Goal: Navigation & Orientation: Find specific page/section

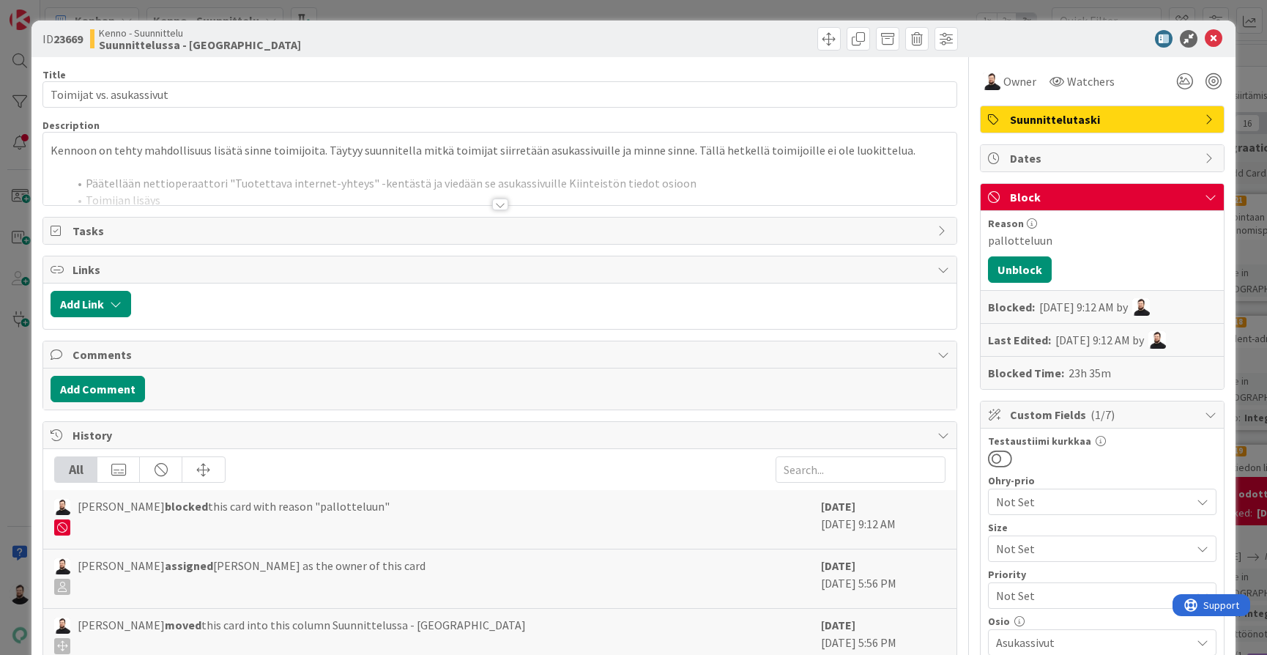
click at [500, 203] on div at bounding box center [500, 204] width 16 height 12
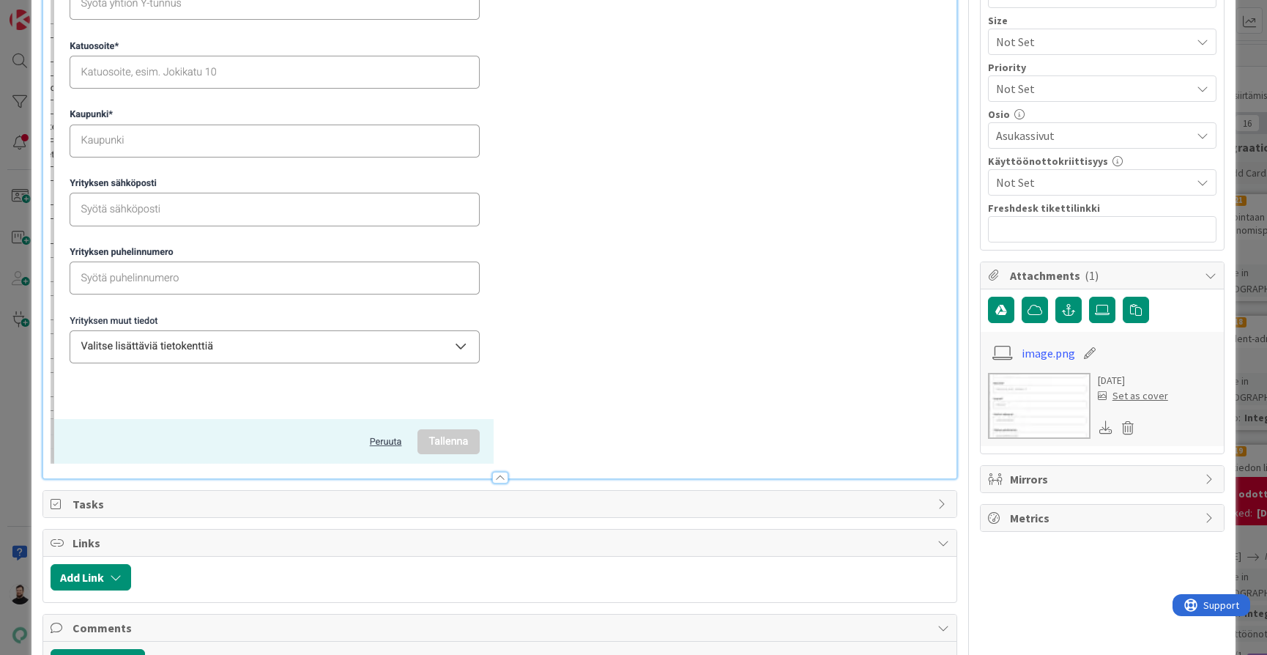
scroll to position [513, 0]
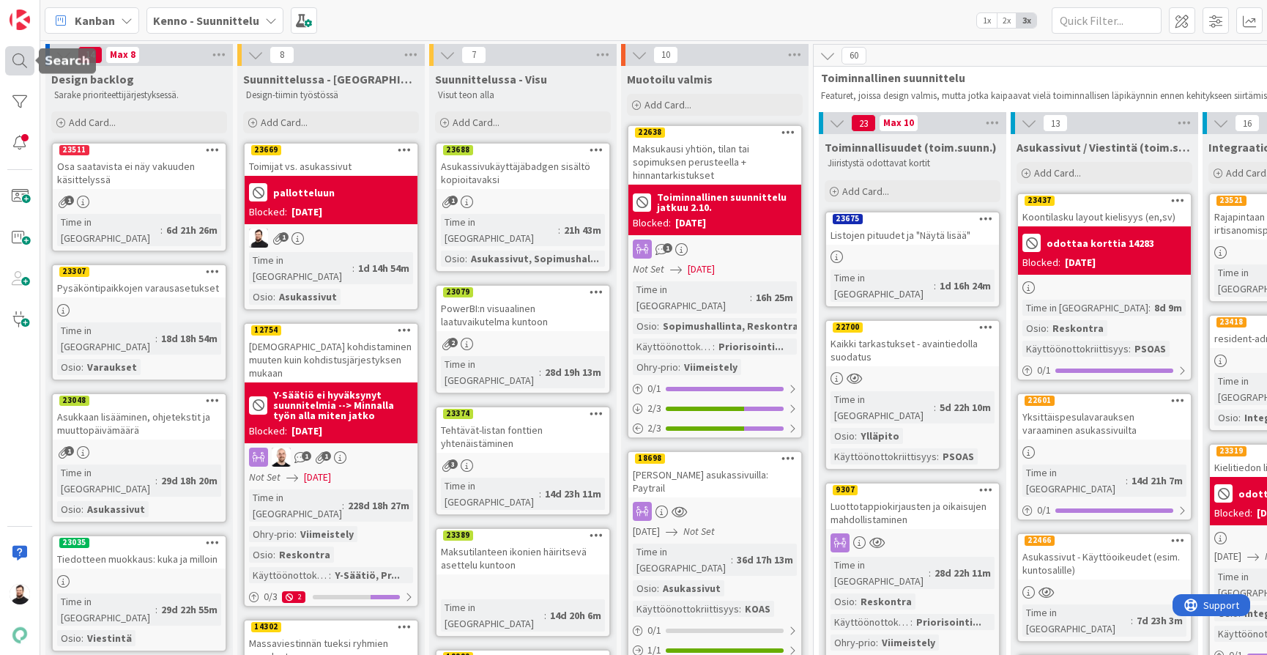
click at [17, 65] on div at bounding box center [19, 60] width 29 height 29
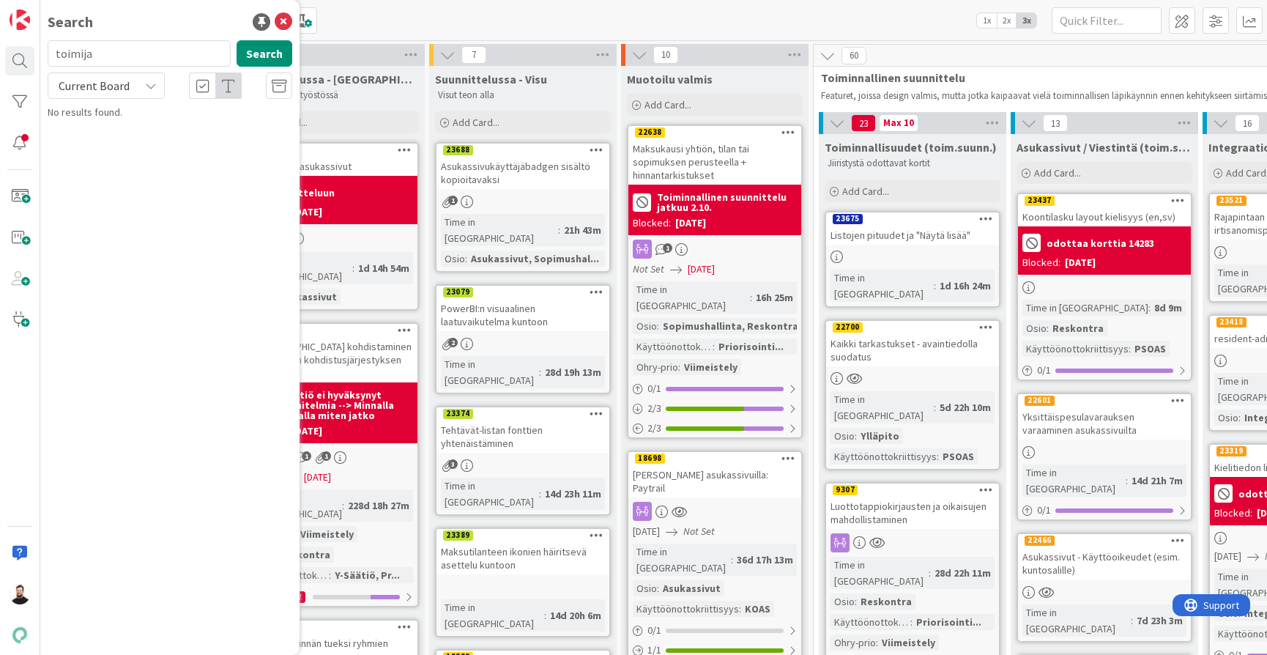
type input "toimija"
click at [103, 84] on span "Current Board" at bounding box center [94, 85] width 71 height 15
click at [94, 141] on span "All Boards" at bounding box center [132, 146] width 152 height 22
click at [218, 130] on span "-lomakkeen lisäohje" at bounding box center [182, 128] width 87 height 13
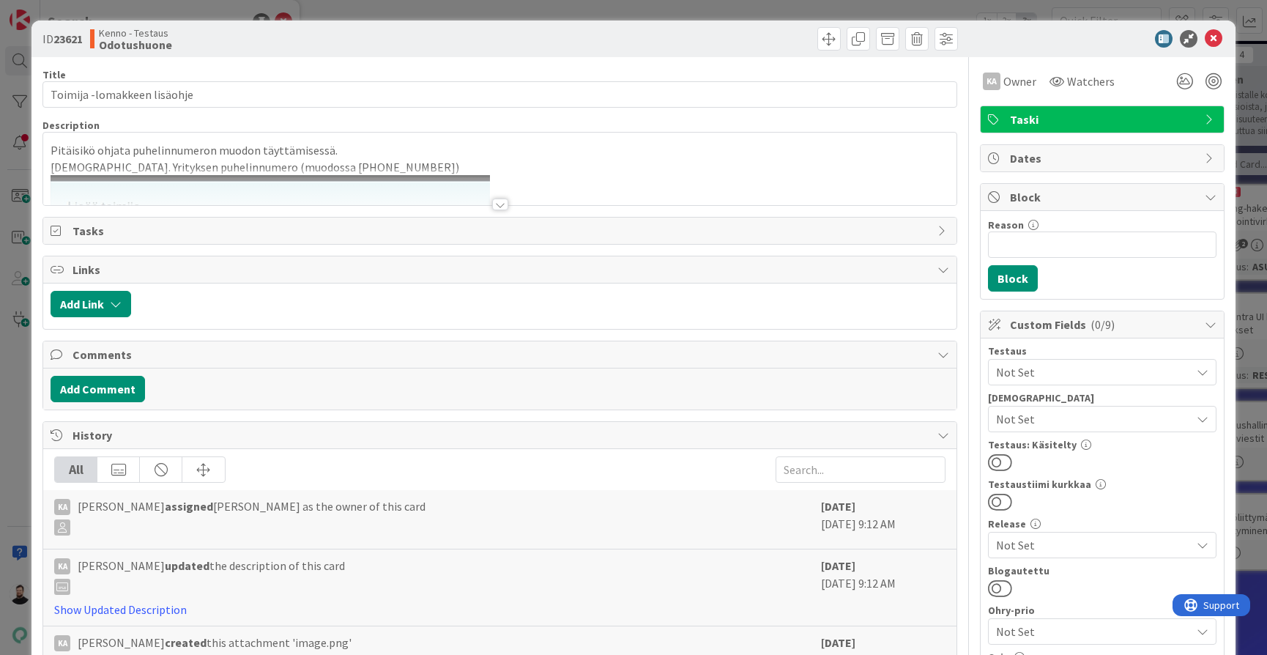
click at [497, 207] on div at bounding box center [500, 204] width 16 height 12
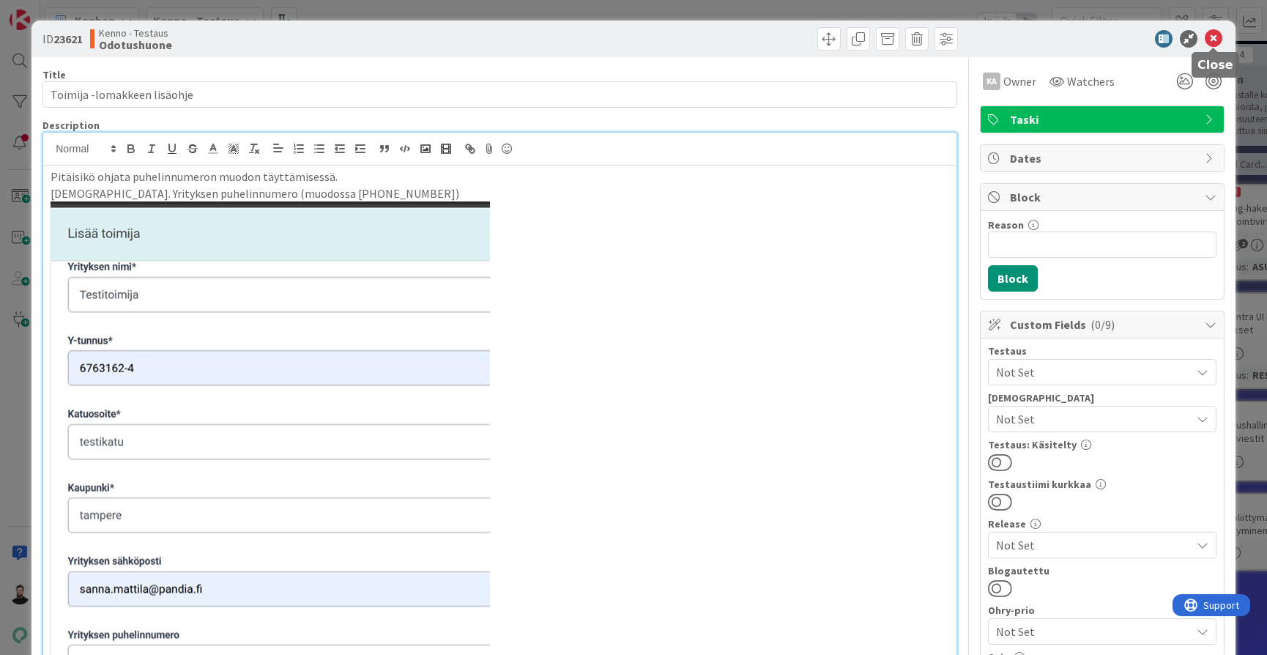
click at [1217, 39] on icon at bounding box center [1214, 39] width 18 height 18
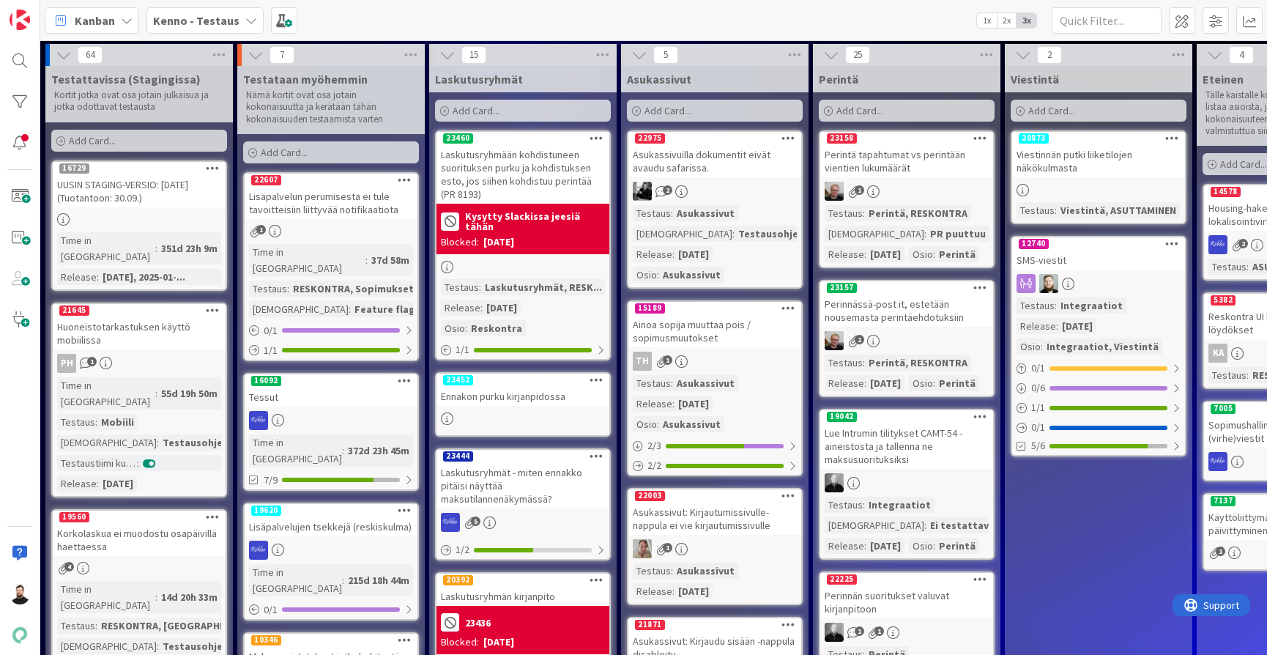
click at [228, 20] on b "Kenno - Testaus" at bounding box center [196, 20] width 86 height 15
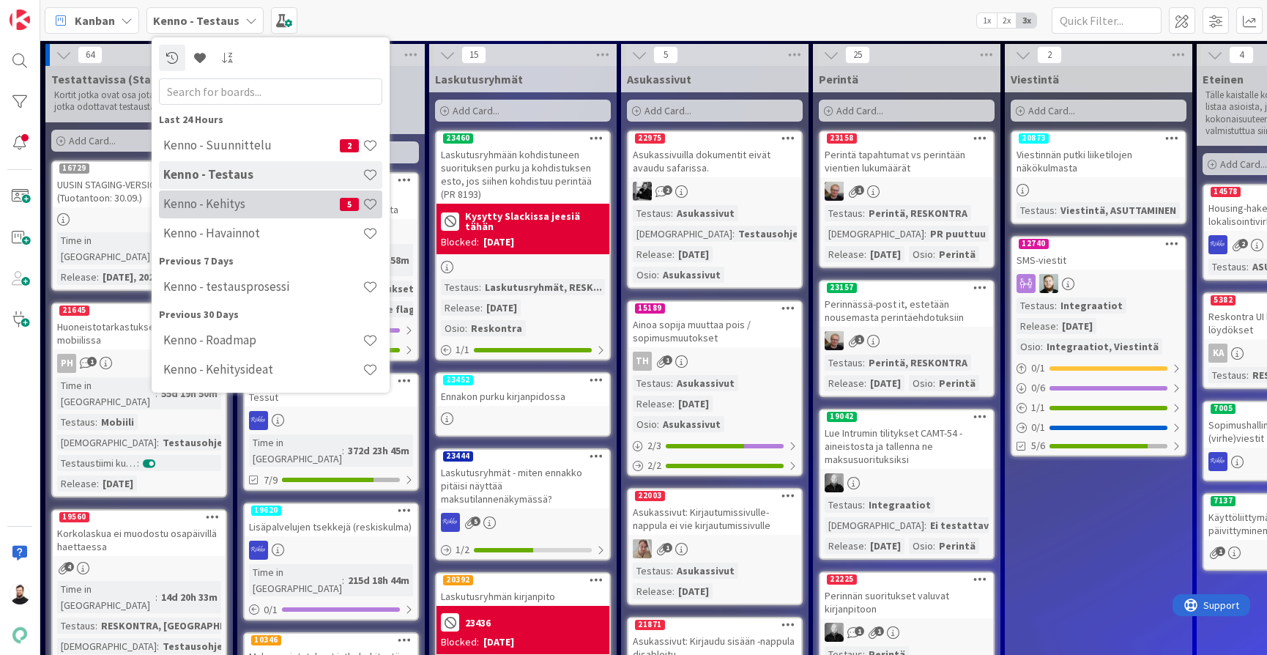
click at [246, 202] on h4 "Kenno - Kehitys" at bounding box center [251, 203] width 177 height 15
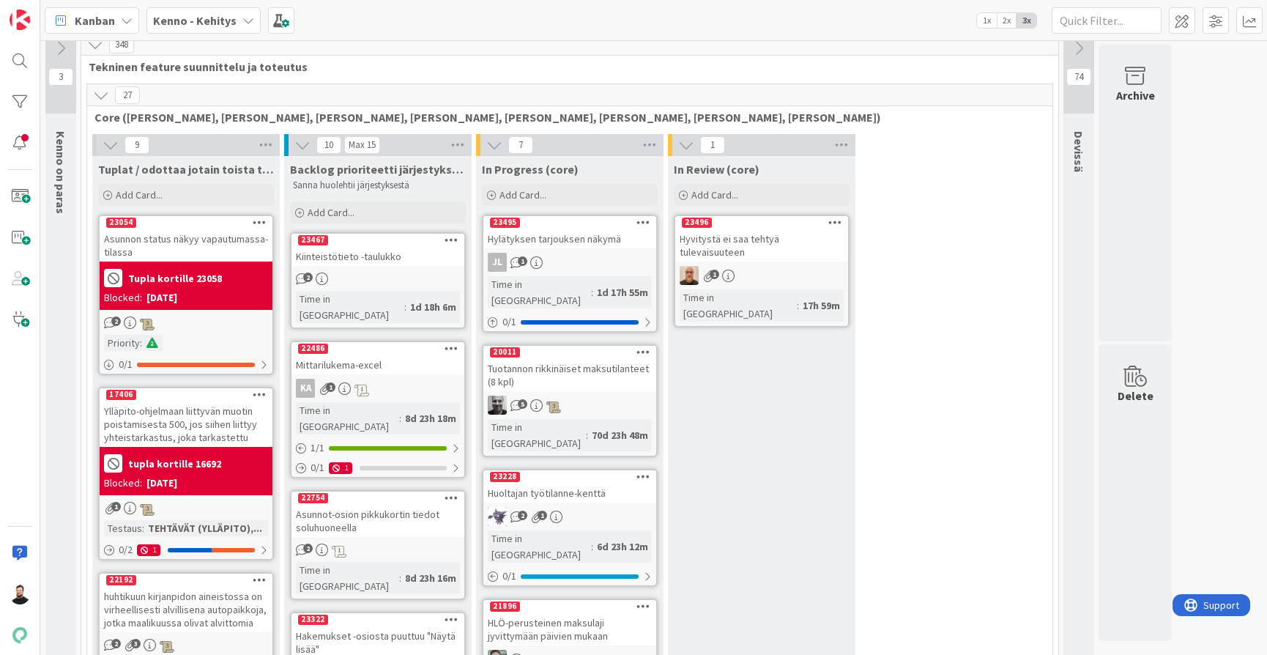
scroll to position [6, 0]
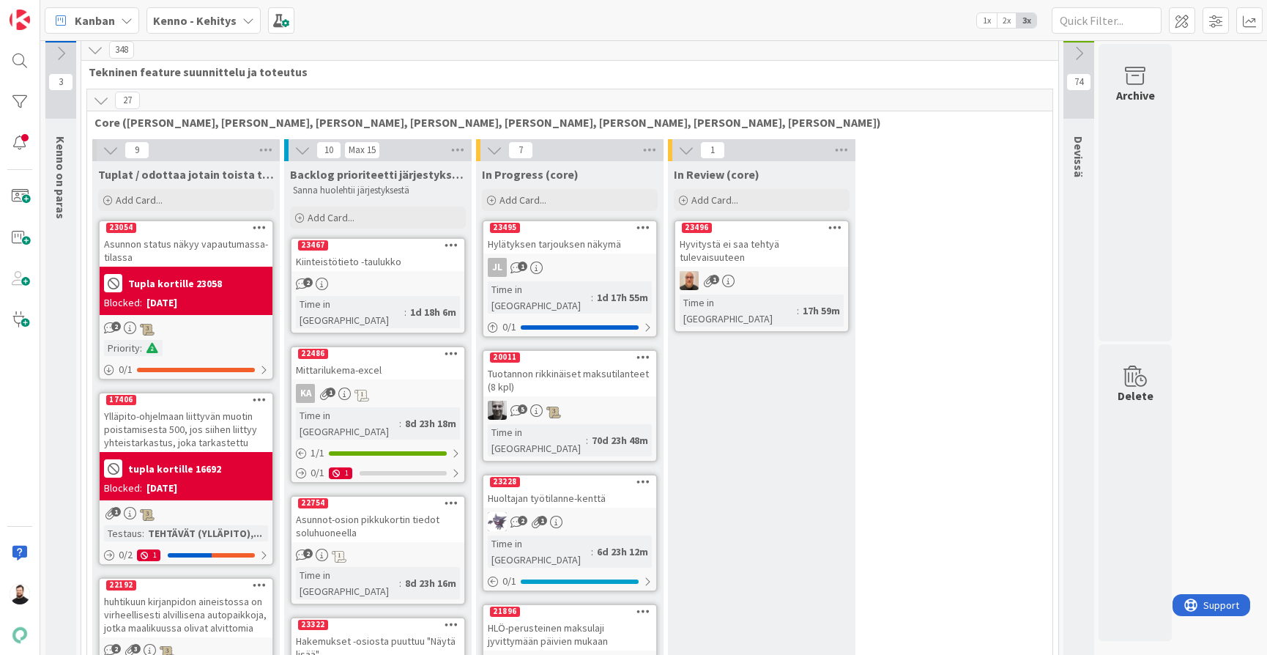
click at [103, 95] on icon at bounding box center [101, 100] width 16 height 16
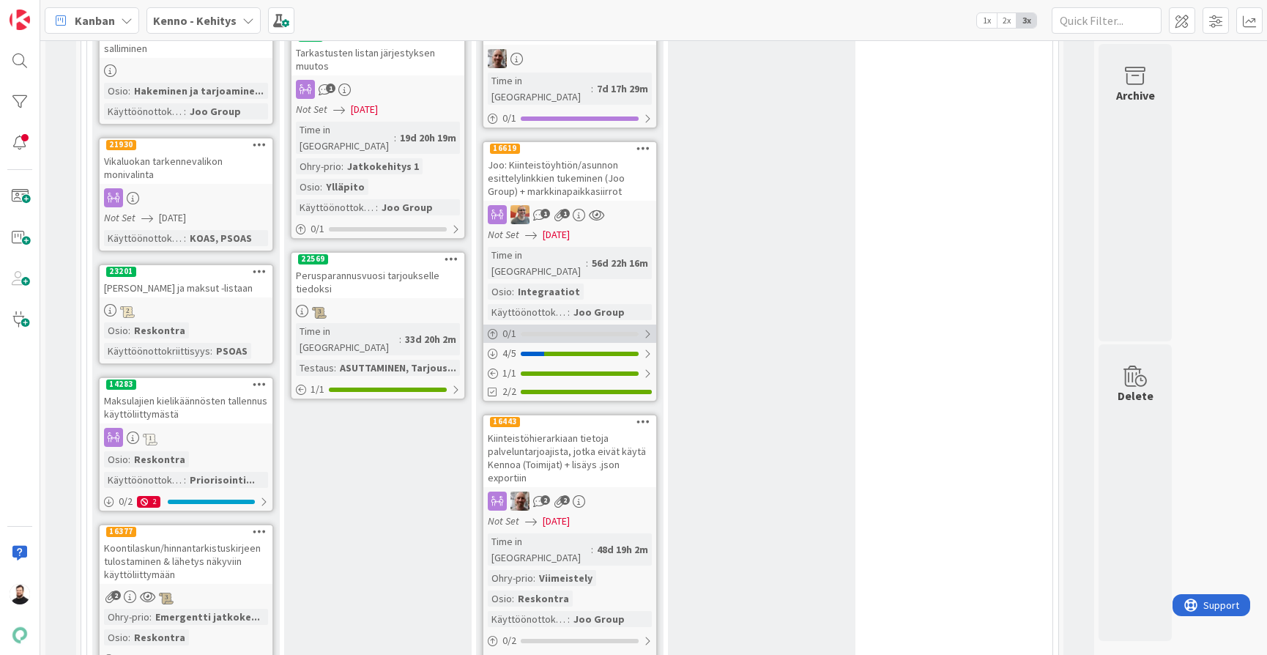
scroll to position [291, 0]
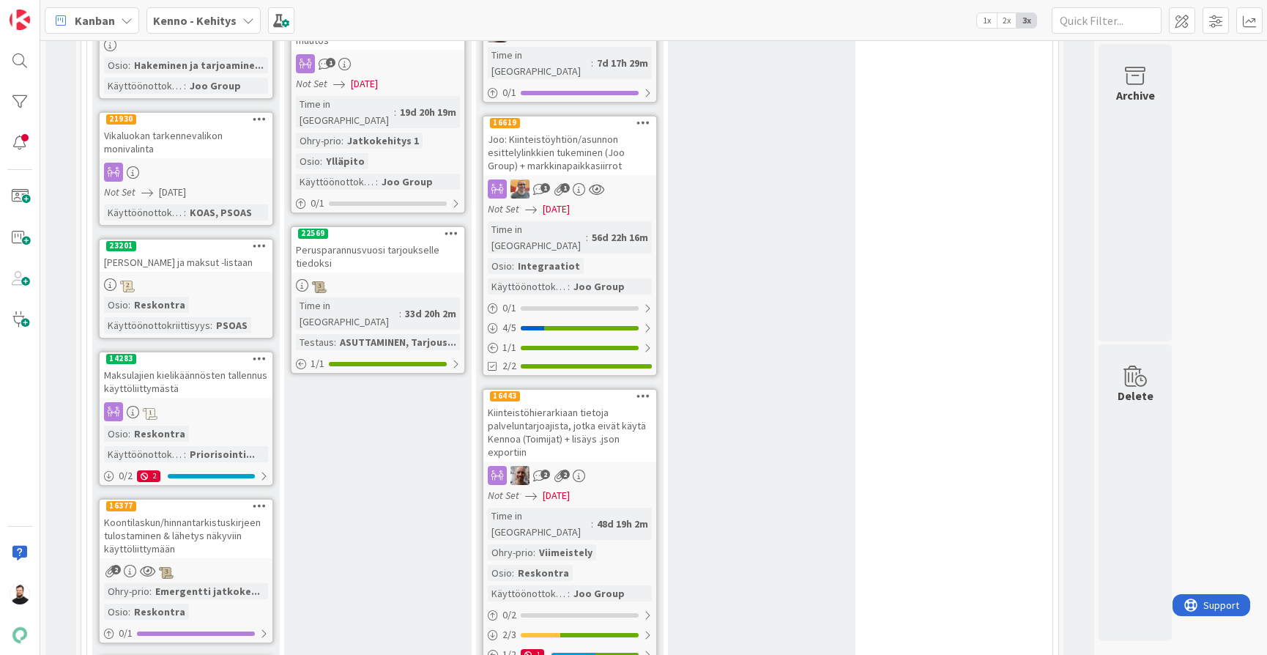
click at [576, 403] on div "Kiinteistöhierarkiaan tietoja palveluntarjoajista, jotka eivät käytä Kennoa (To…" at bounding box center [569, 432] width 173 height 59
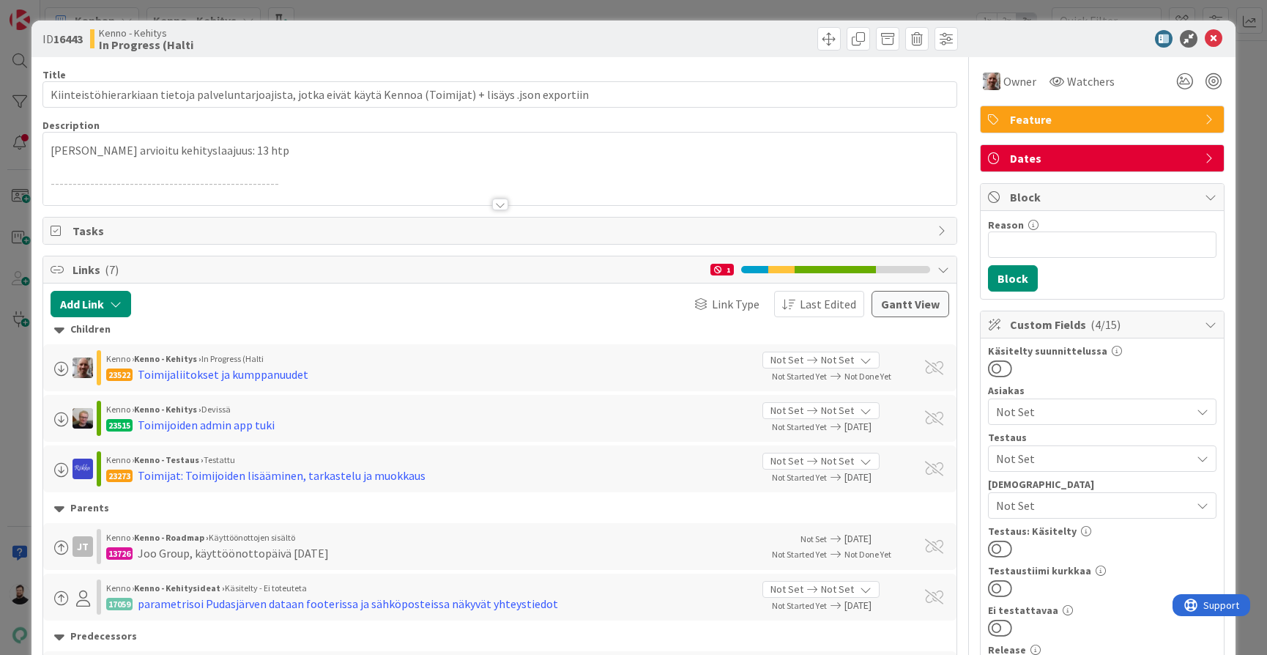
click at [496, 203] on div at bounding box center [500, 204] width 16 height 12
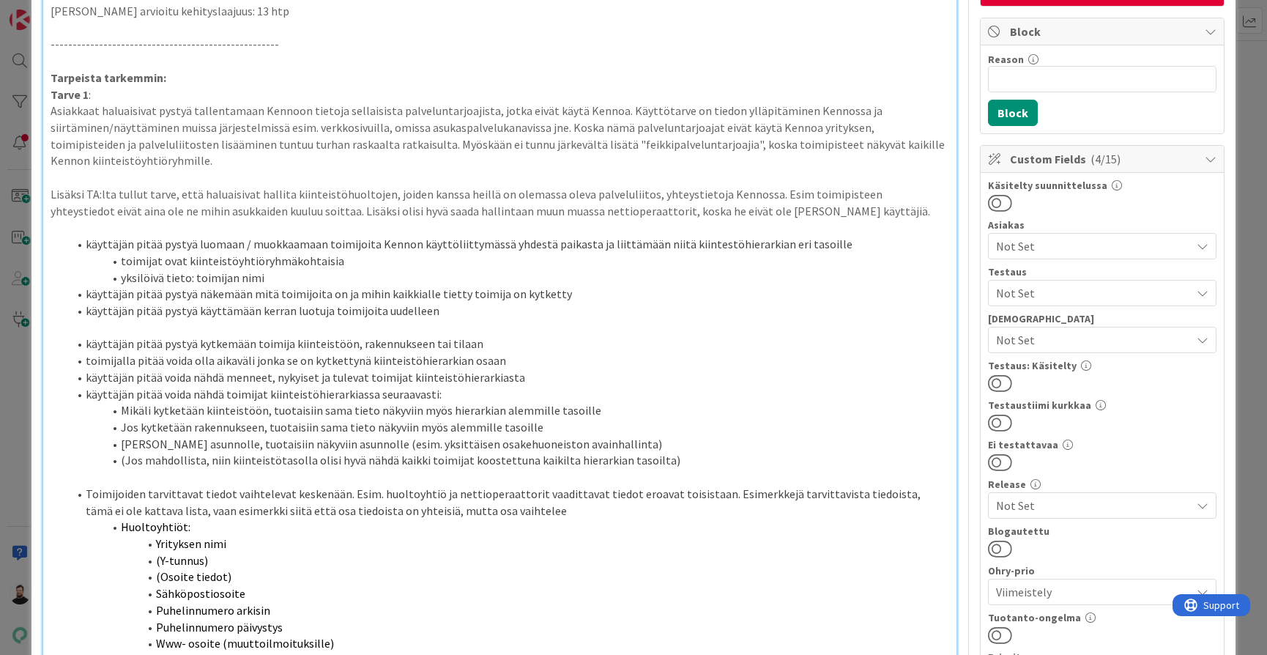
scroll to position [147, 0]
